Goal: Communication & Community: Answer question/provide support

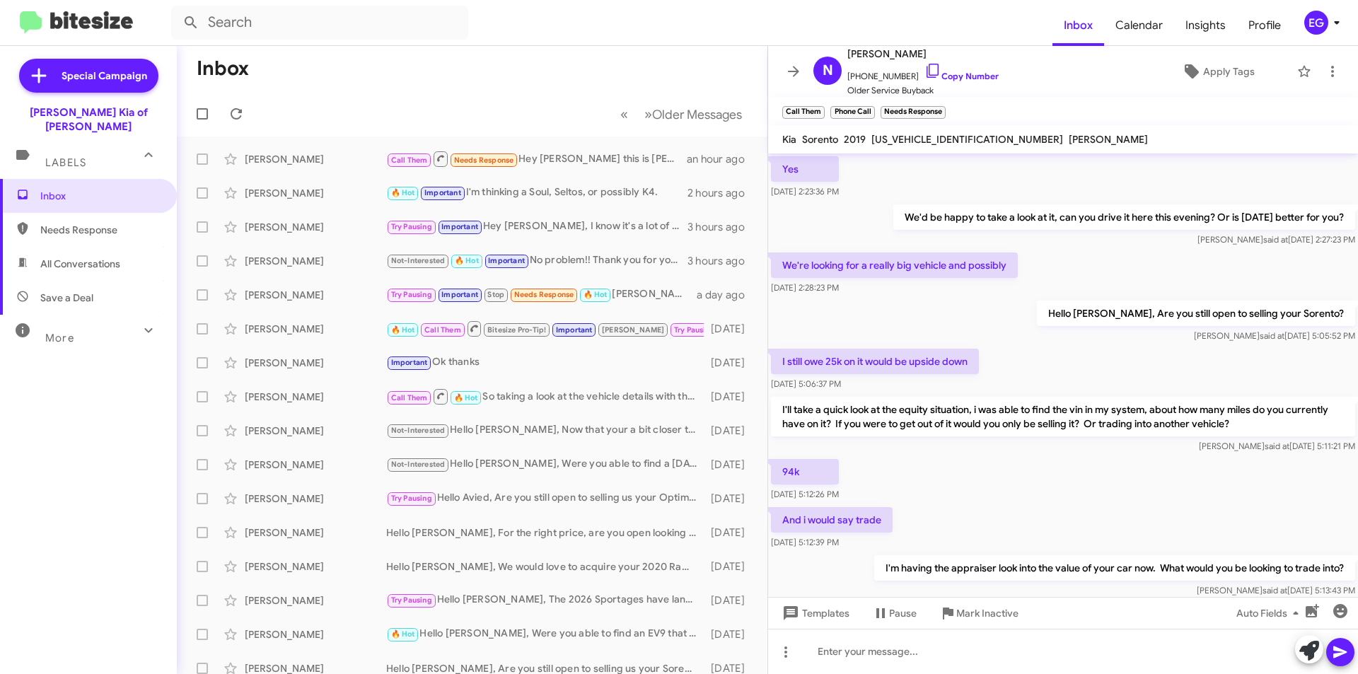
scroll to position [517, 0]
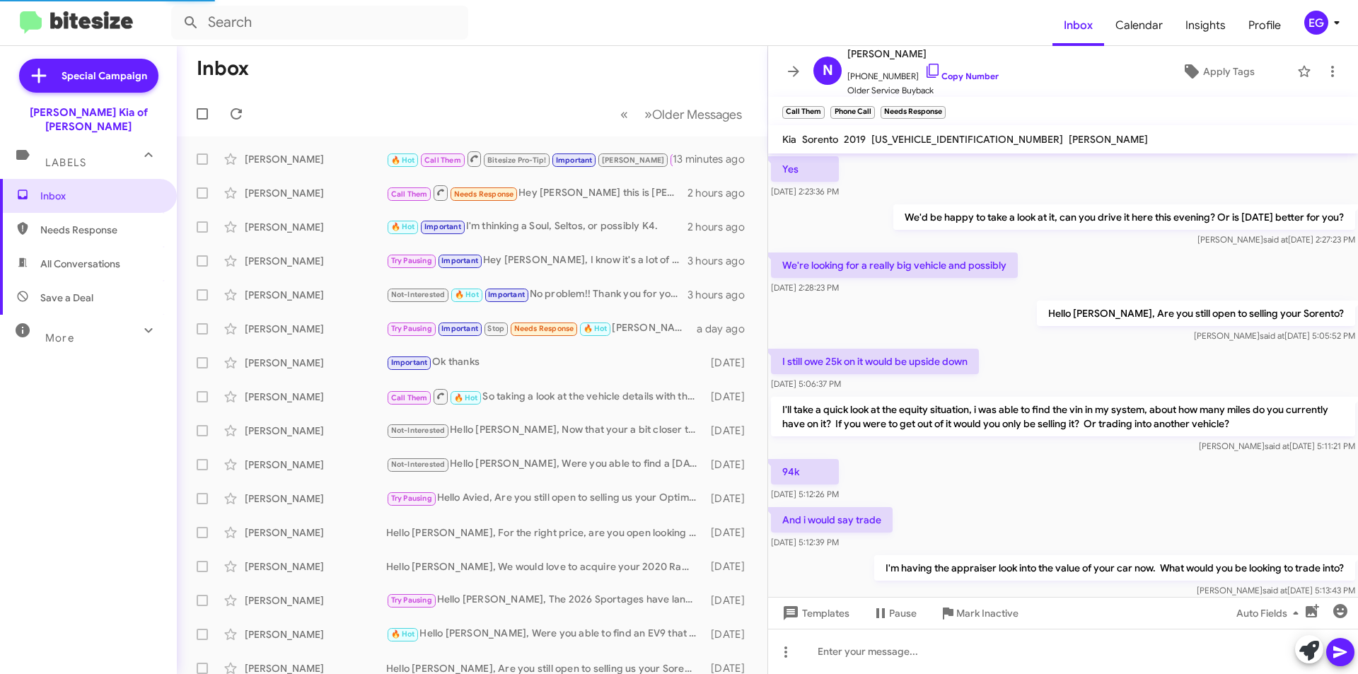
scroll to position [573, 0]
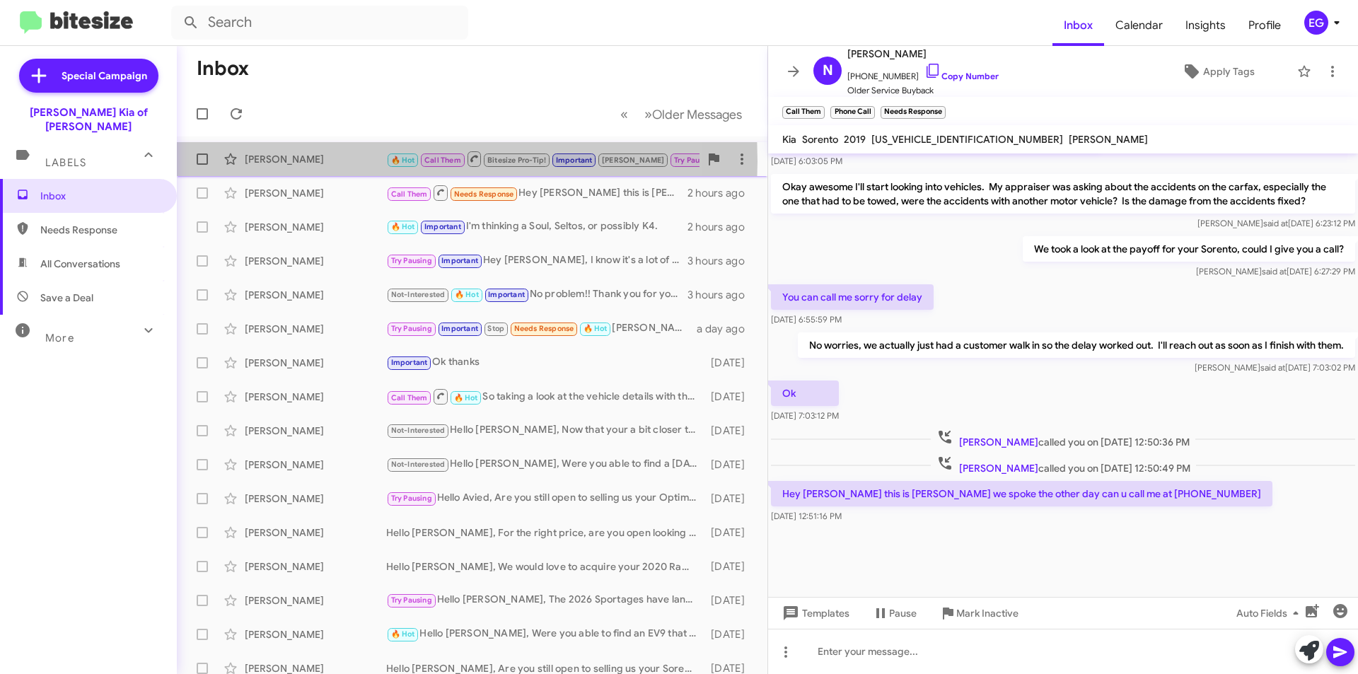
click at [280, 161] on div "[PERSON_NAME]" at bounding box center [315, 159] width 141 height 14
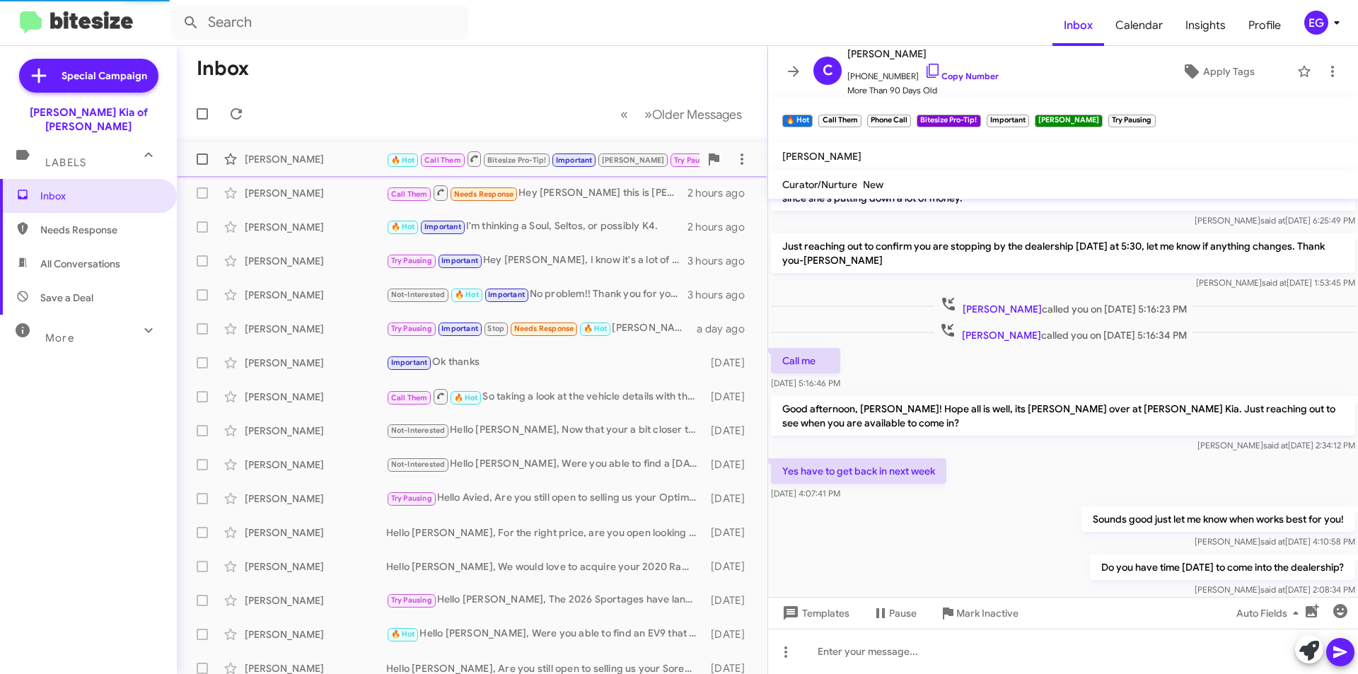
scroll to position [630, 0]
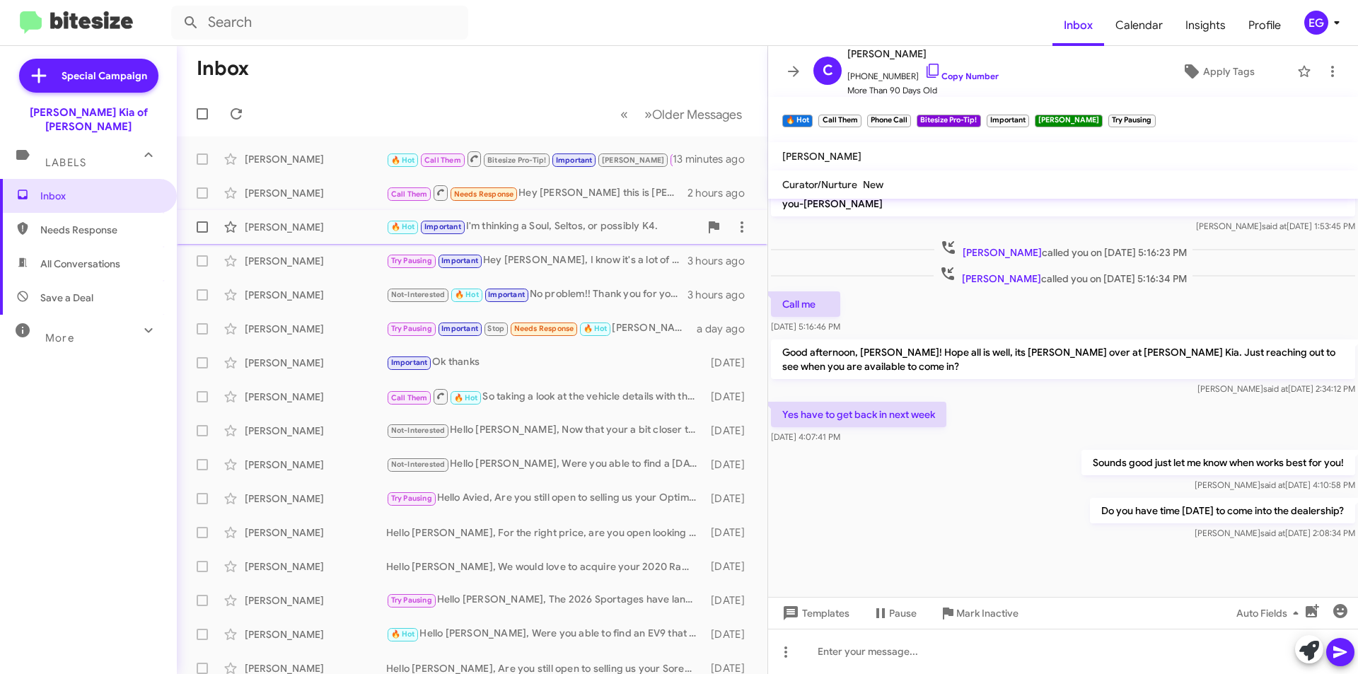
click at [322, 219] on div "[PERSON_NAME] 🔥 Hot Important I'm thinking a Soul, Seltos, or possibly K4. 2 ho…" at bounding box center [472, 227] width 568 height 28
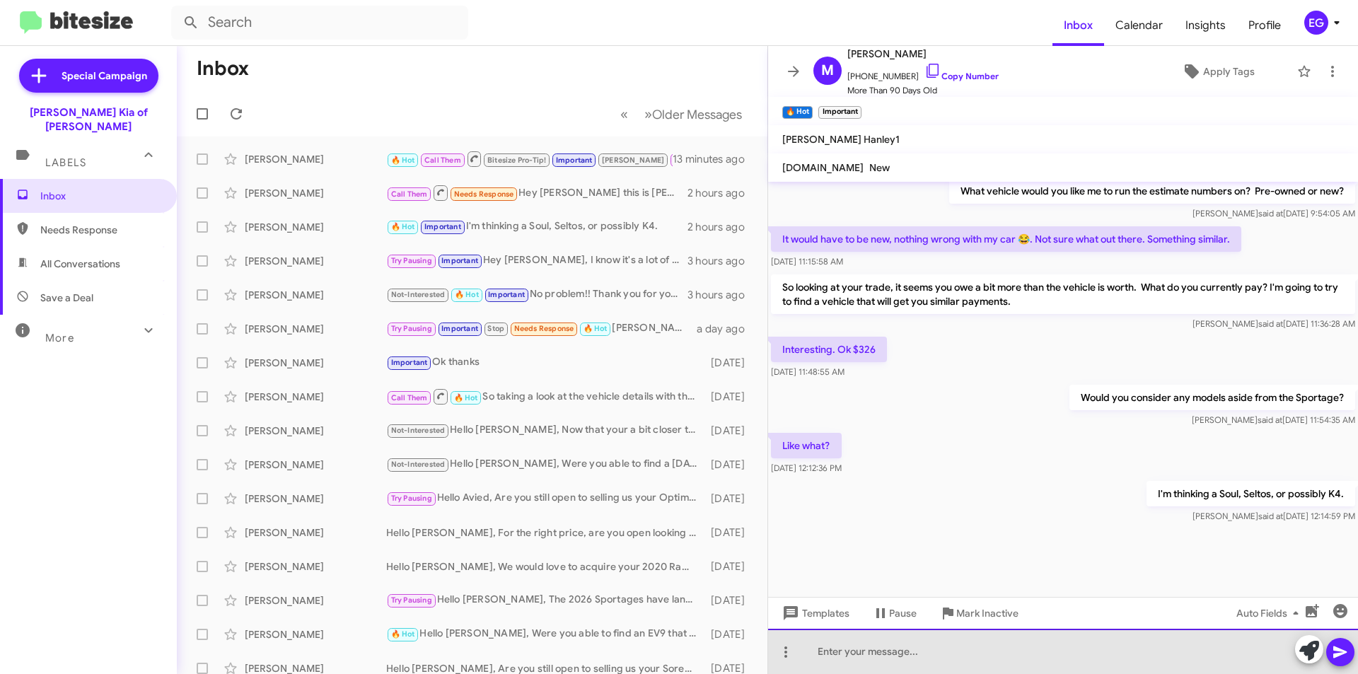
click at [853, 651] on div at bounding box center [1063, 651] width 590 height 45
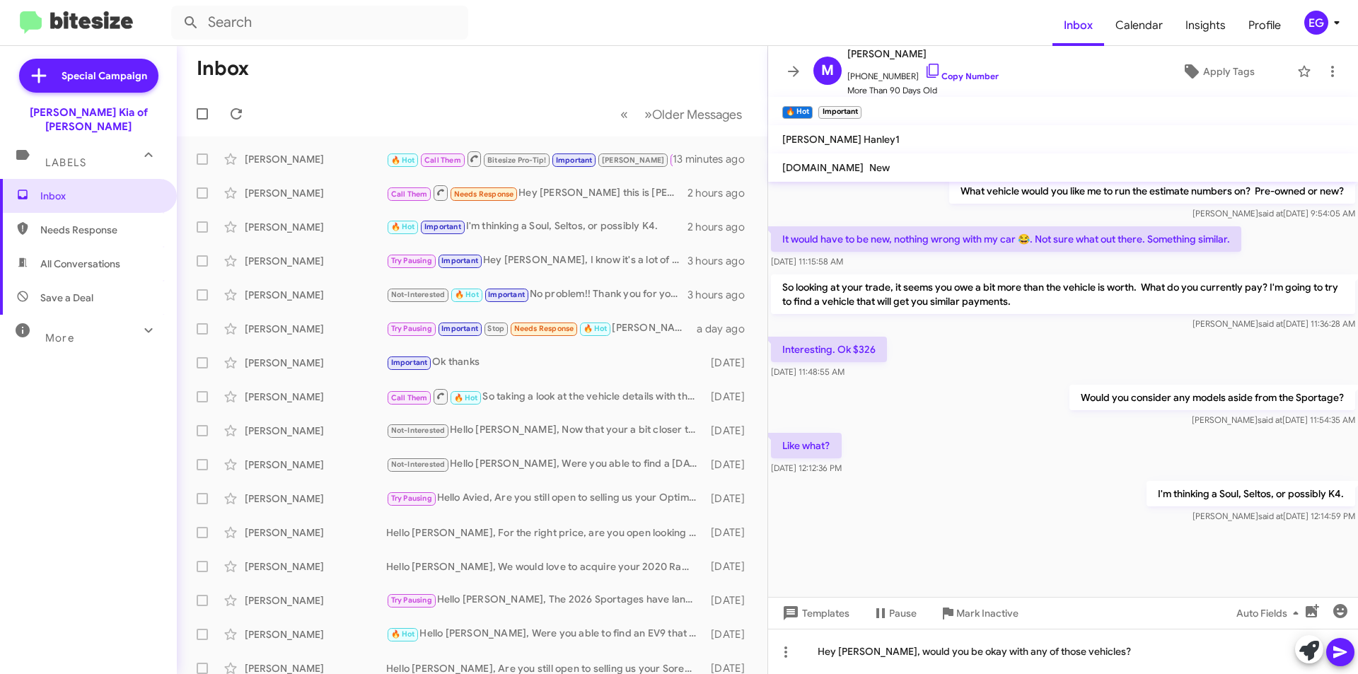
click at [1334, 663] on span at bounding box center [1339, 652] width 17 height 28
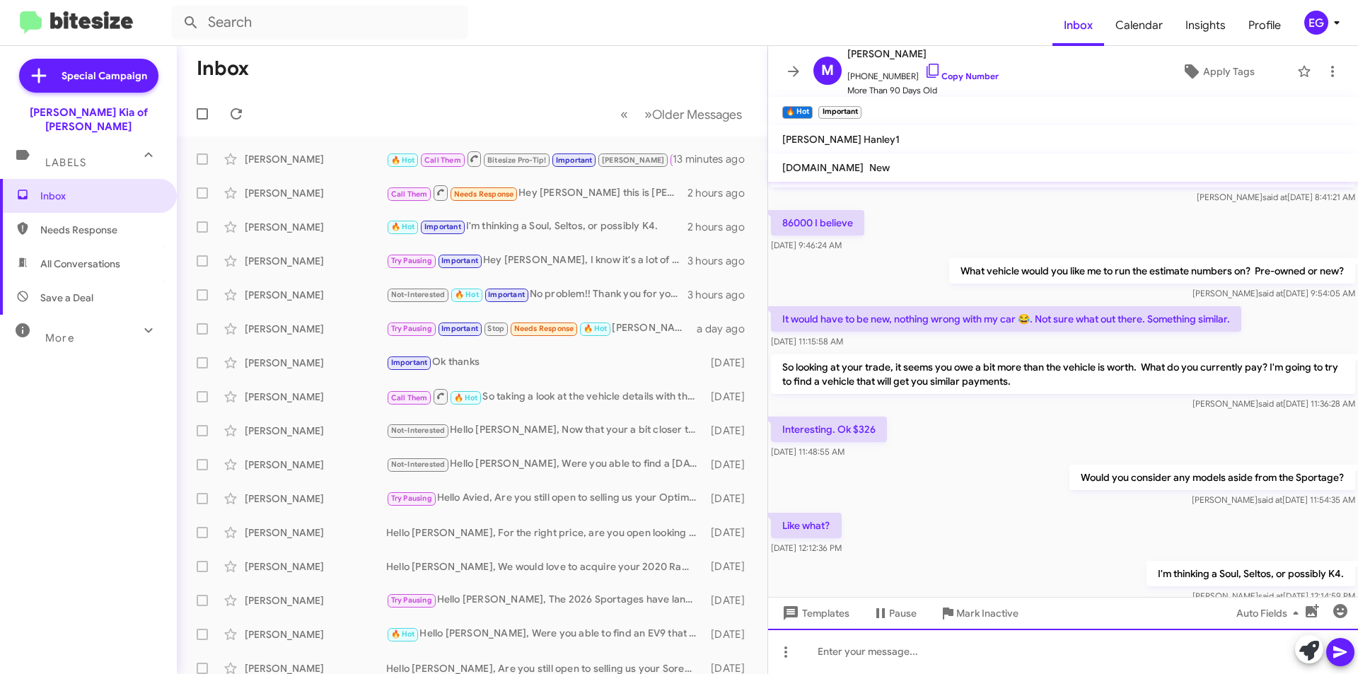
scroll to position [2610, 0]
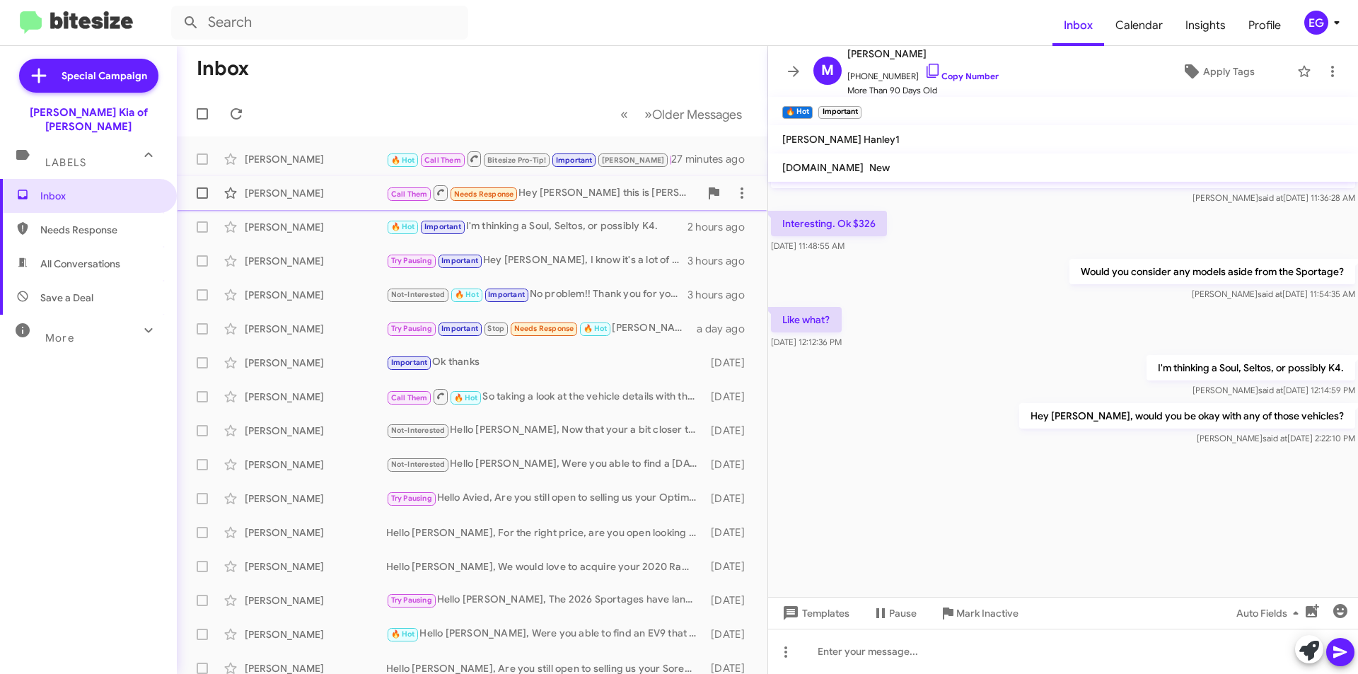
click at [321, 199] on div "[PERSON_NAME]" at bounding box center [315, 193] width 141 height 14
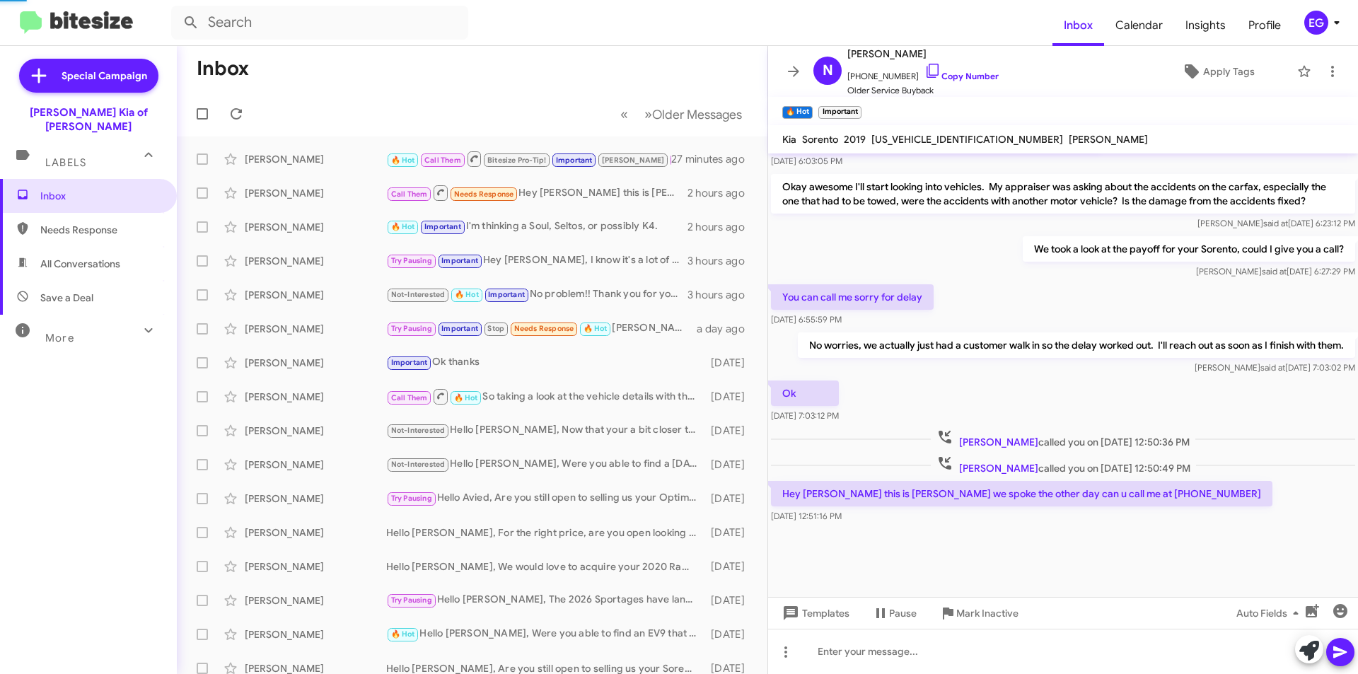
scroll to position [573, 0]
click at [943, 77] on link "Copy Number" at bounding box center [961, 76] width 74 height 11
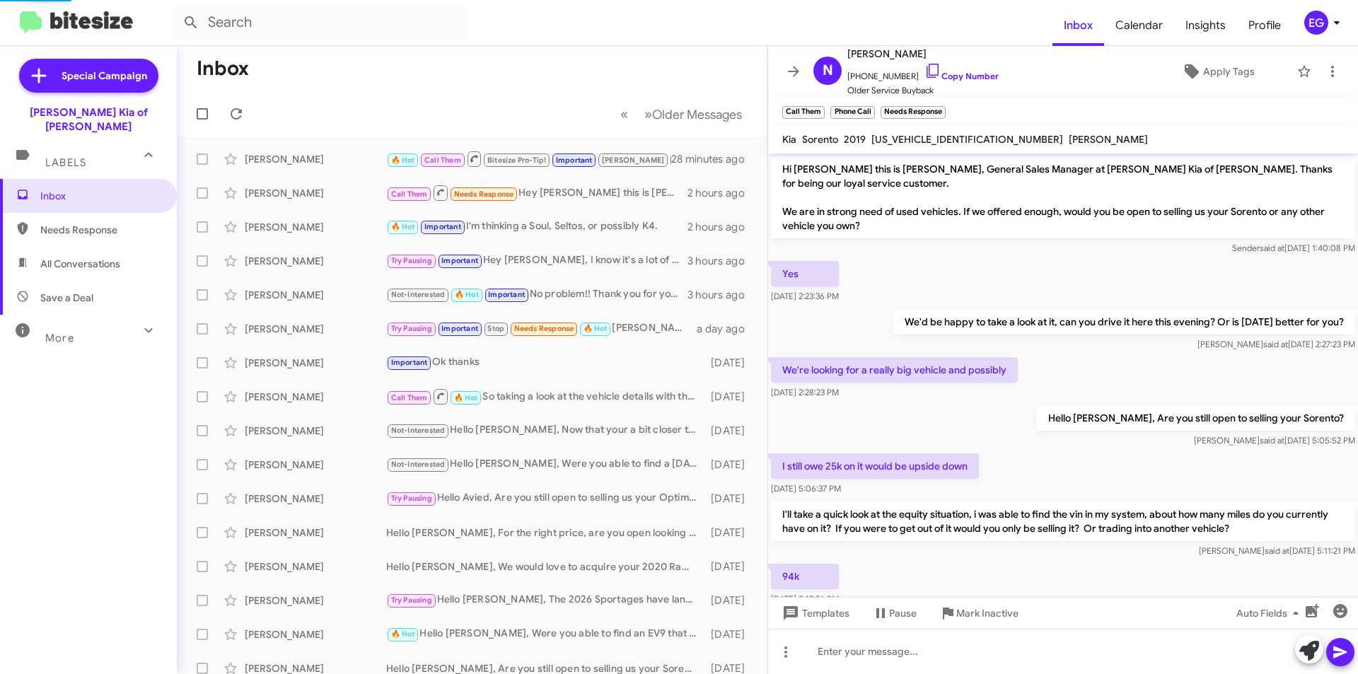
scroll to position [71, 0]
